Goal: Check status: Check status

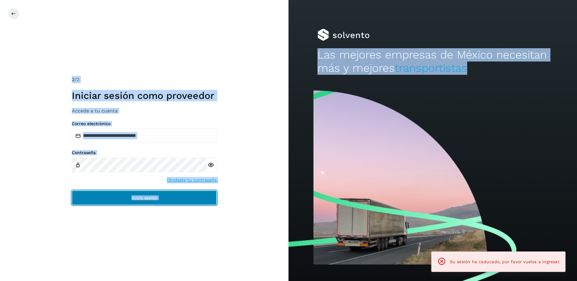
click at [144, 201] on button "Inicia sesión" at bounding box center [144, 198] width 145 height 14
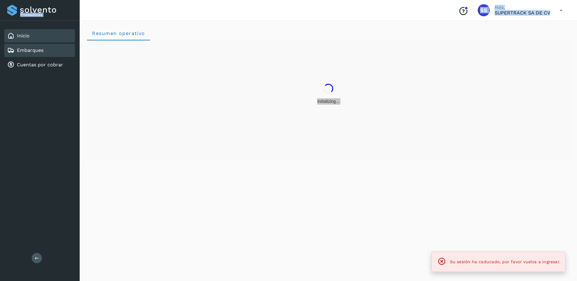
click at [40, 49] on link "Embarques" at bounding box center [30, 50] width 27 height 6
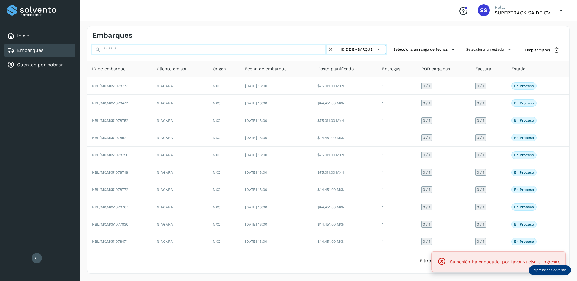
click at [119, 49] on input "text" at bounding box center [209, 50] width 235 height 10
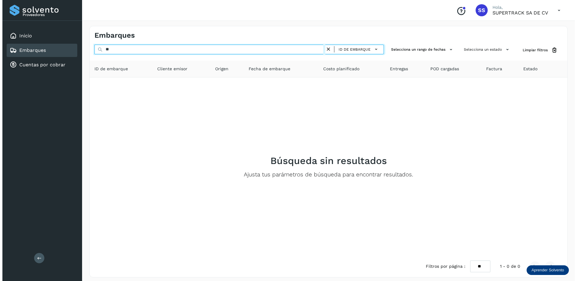
type input "*"
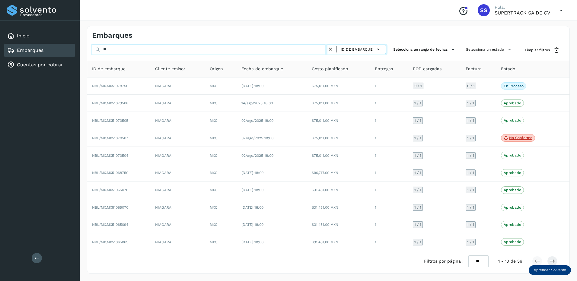
type input "*"
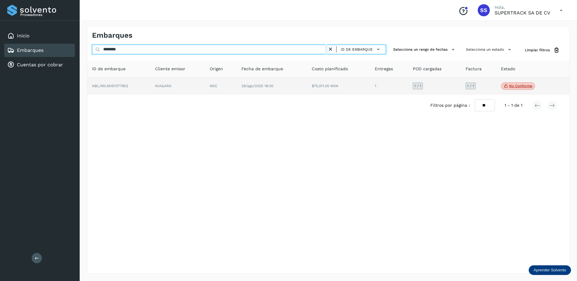
type input "********"
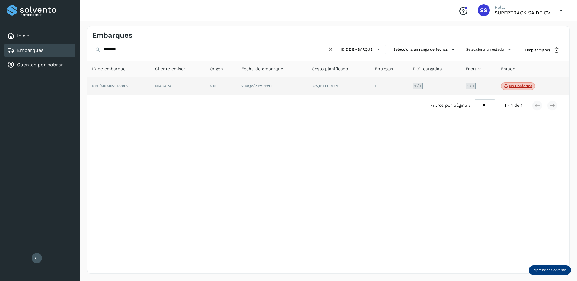
click at [253, 85] on span "29/ago/2025 18:00" at bounding box center [257, 86] width 32 height 4
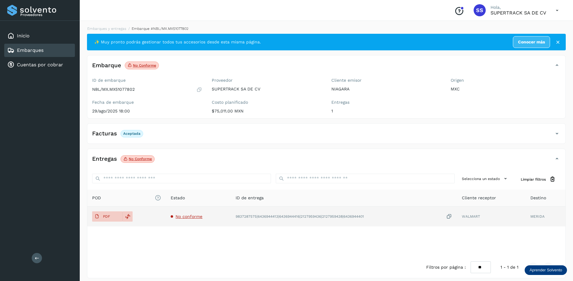
click at [179, 216] on span "No conforme" at bounding box center [188, 216] width 27 height 5
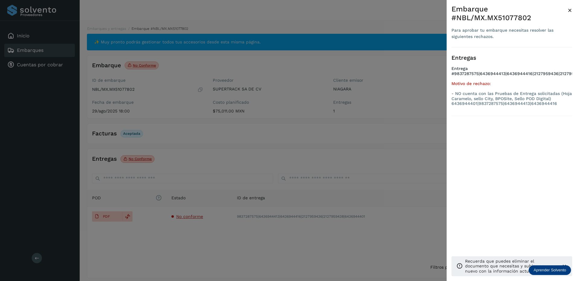
click at [252, 189] on div at bounding box center [288, 140] width 577 height 281
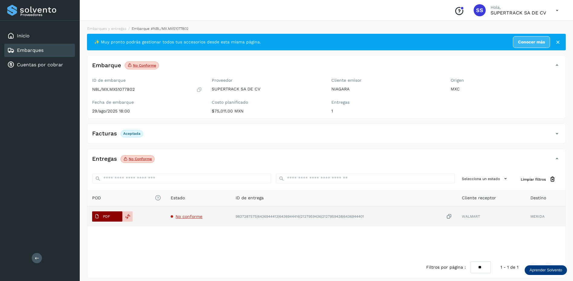
click at [111, 215] on span "PDF" at bounding box center [102, 217] width 20 height 10
click at [198, 216] on span "No conforme" at bounding box center [188, 216] width 27 height 5
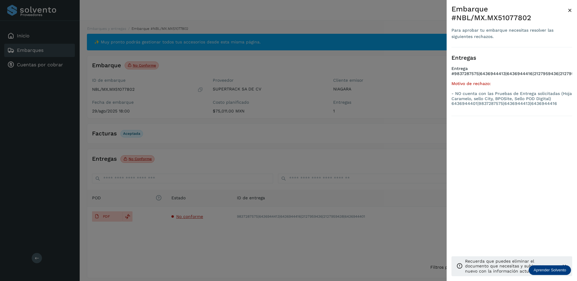
click at [374, 157] on div at bounding box center [288, 140] width 577 height 281
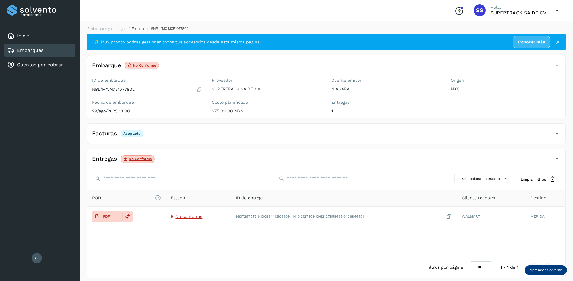
click at [113, 31] on li "Embarques y entregas" at bounding box center [104, 28] width 43 height 5
click at [113, 25] on div "Embarques y entregas Embarque #NBL/MX.MX51077802 ✨ Muy pronto podrás gestionar …" at bounding box center [326, 152] width 493 height 267
click at [114, 30] on link "Embarques y entregas" at bounding box center [106, 29] width 39 height 4
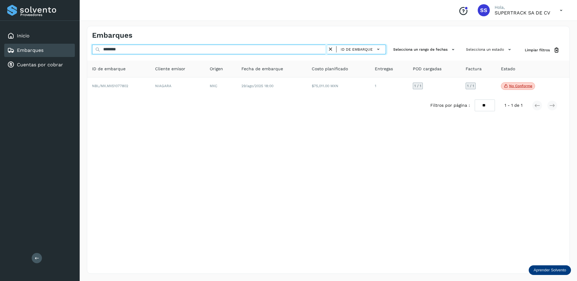
drag, startPoint x: 131, startPoint y: 46, endPoint x: 0, endPoint y: 44, distance: 131.3
click at [11, 44] on div "Proveedores Inicio Embarques Cuentas por cobrar Salir Conoce nuestros beneficio…" at bounding box center [288, 140] width 577 height 281
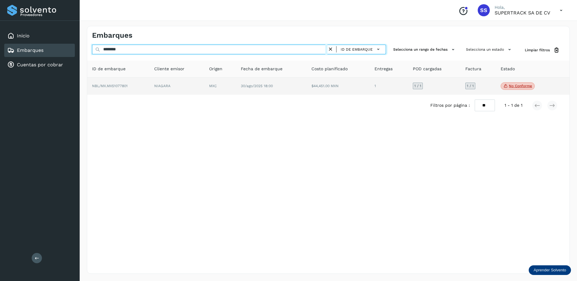
type input "********"
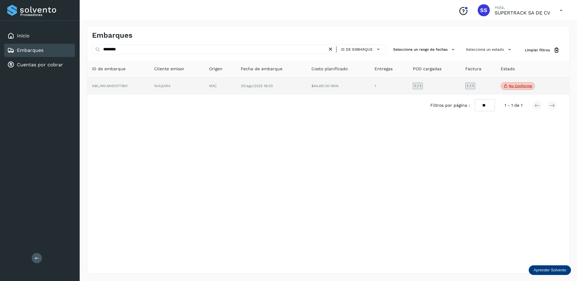
click at [270, 93] on td "30/ago/2025 18:00" at bounding box center [271, 87] width 71 height 18
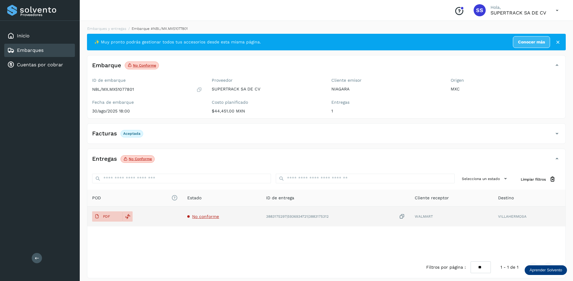
click at [202, 217] on span "No conforme" at bounding box center [205, 216] width 27 height 5
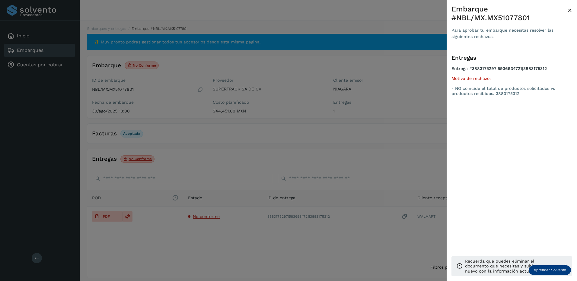
drag, startPoint x: 281, startPoint y: 155, endPoint x: 225, endPoint y: 107, distance: 73.4
click at [281, 154] on div at bounding box center [288, 140] width 577 height 281
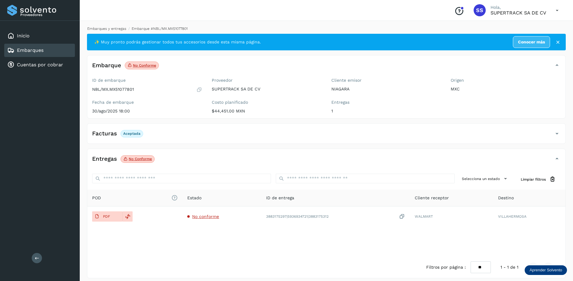
click at [115, 29] on link "Embarques y entregas" at bounding box center [106, 29] width 39 height 4
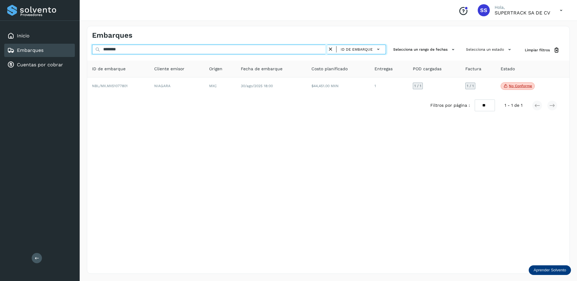
drag, startPoint x: 127, startPoint y: 48, endPoint x: 25, endPoint y: 48, distance: 102.3
click at [25, 48] on div "Proveedores Inicio Embarques Cuentas por cobrar Salir Conoce nuestros beneficio…" at bounding box center [288, 140] width 577 height 281
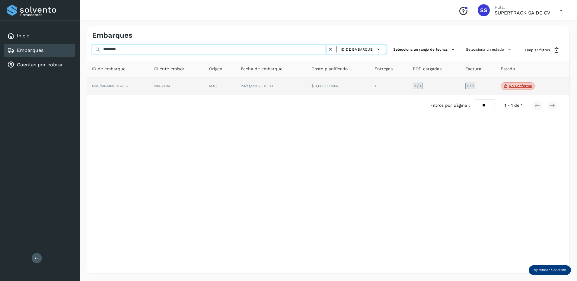
type input "********"
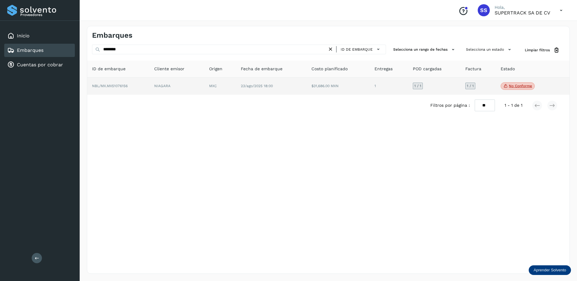
click at [245, 89] on td "23/ago/2025 18:00" at bounding box center [271, 87] width 71 height 18
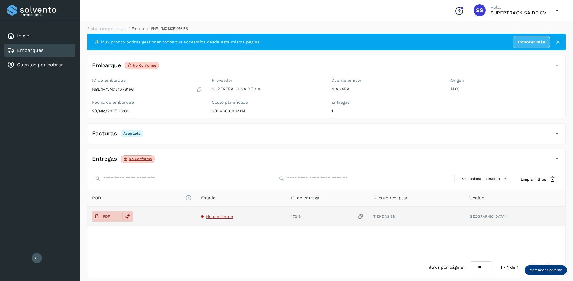
click at [233, 218] on span "No conforme" at bounding box center [219, 216] width 27 height 5
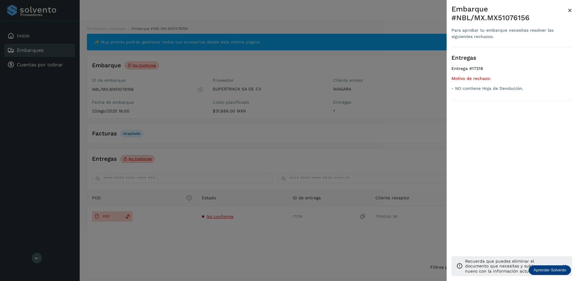
drag, startPoint x: 286, startPoint y: 191, endPoint x: 181, endPoint y: 83, distance: 150.7
click at [284, 185] on div at bounding box center [288, 140] width 577 height 281
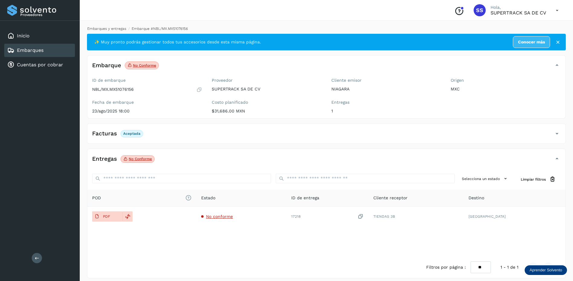
click at [104, 30] on link "Embarques y entregas" at bounding box center [106, 29] width 39 height 4
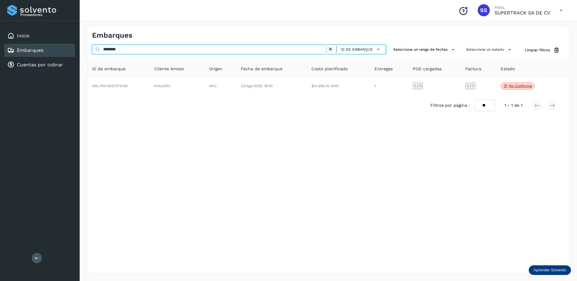
drag, startPoint x: 132, startPoint y: 49, endPoint x: 37, endPoint y: 47, distance: 95.1
click at [37, 47] on div "Proveedores Inicio Embarques Cuentas por cobrar Salir Conoce nuestros beneficio…" at bounding box center [288, 140] width 577 height 281
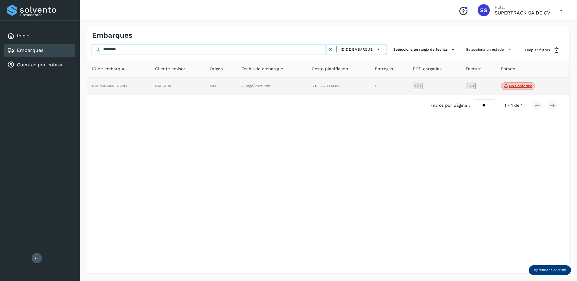
type input "********"
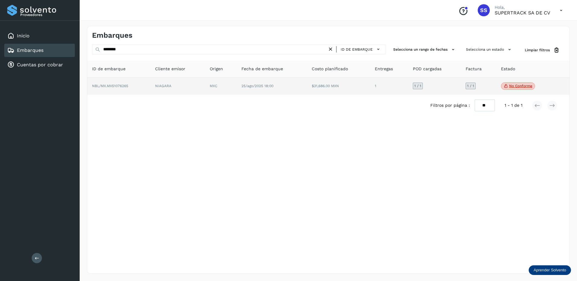
click at [195, 86] on td "NIAGARA" at bounding box center [177, 87] width 55 height 18
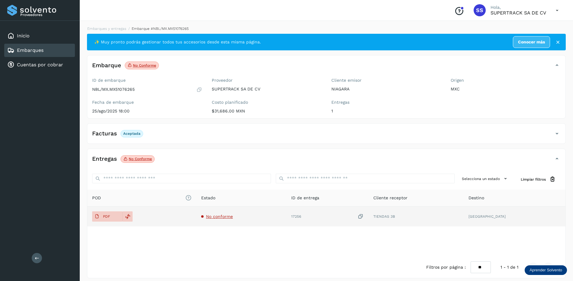
click at [232, 218] on span "No conforme" at bounding box center [219, 216] width 27 height 5
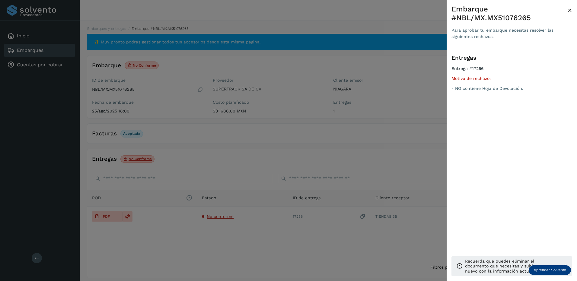
click at [191, 110] on div at bounding box center [288, 140] width 577 height 281
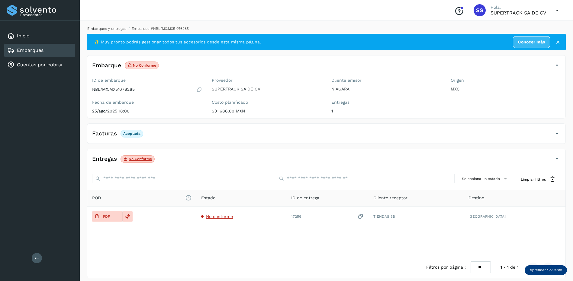
click at [109, 30] on link "Embarques y entregas" at bounding box center [106, 29] width 39 height 4
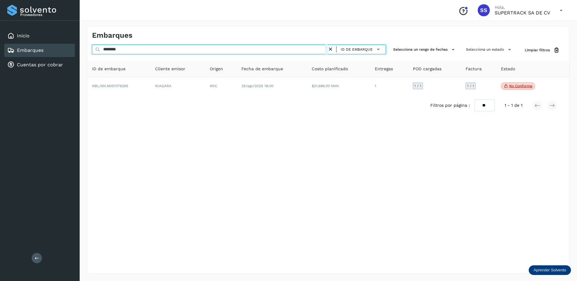
drag, startPoint x: 132, startPoint y: 45, endPoint x: 47, endPoint y: 46, distance: 85.1
click at [47, 46] on div "Proveedores Inicio Embarques Cuentas por cobrar Salir Conoce nuestros beneficio…" at bounding box center [288, 140] width 577 height 281
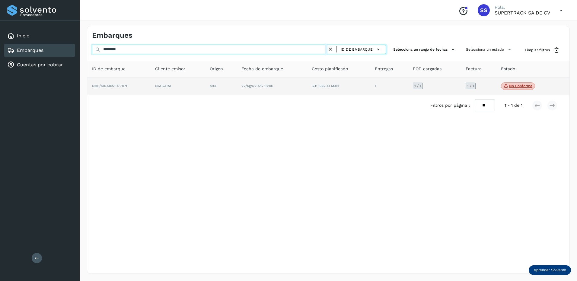
type input "********"
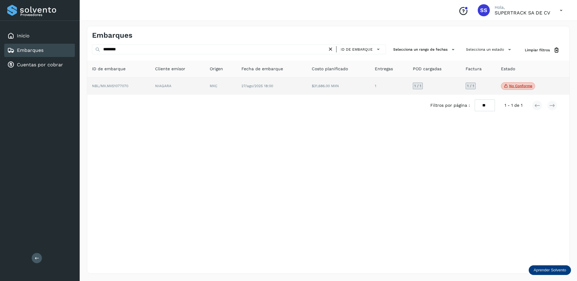
click at [238, 93] on td "27/ago/2025 18:00" at bounding box center [272, 87] width 71 height 18
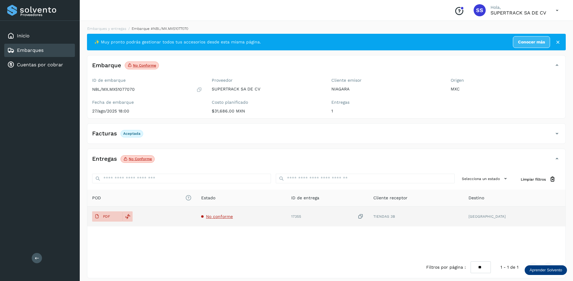
click at [220, 216] on span "No conforme" at bounding box center [219, 216] width 27 height 5
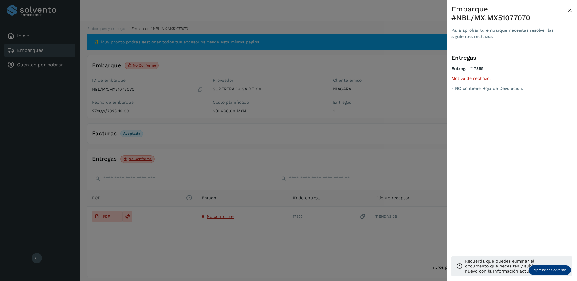
drag, startPoint x: 220, startPoint y: 216, endPoint x: 210, endPoint y: 241, distance: 26.1
click at [210, 241] on div at bounding box center [288, 140] width 577 height 281
